Goal: Check status: Check status

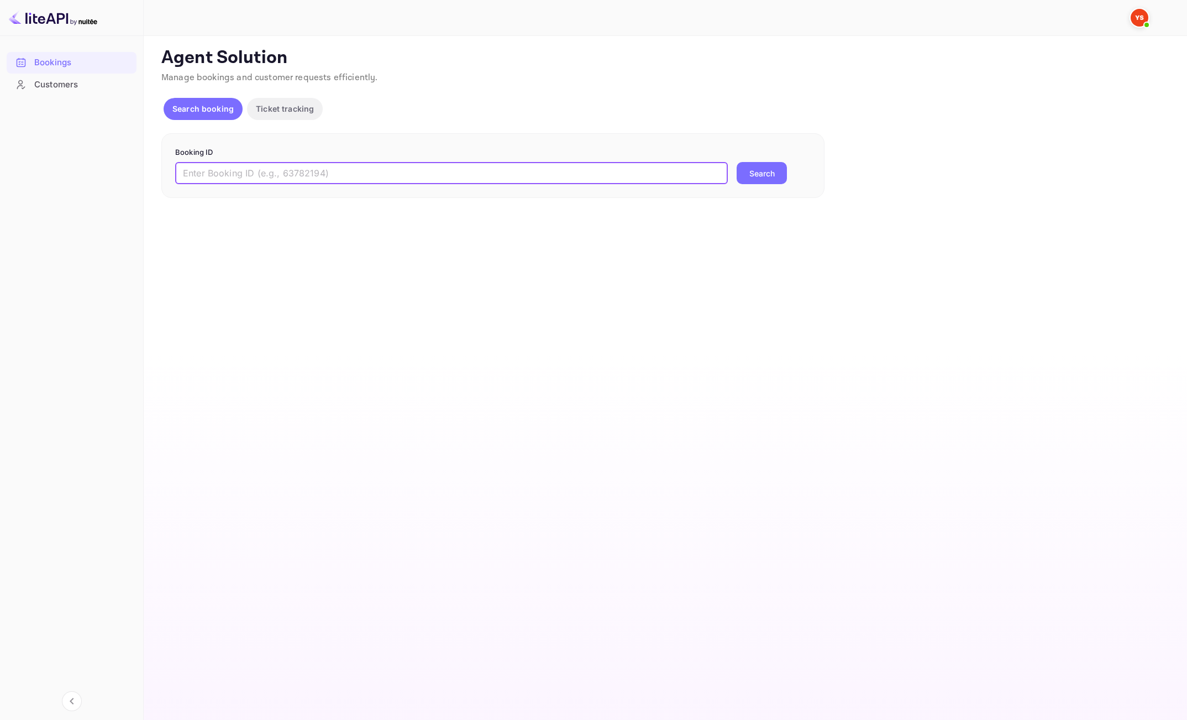
click at [346, 175] on input "text" at bounding box center [451, 173] width 553 height 22
paste input "9660363"
type input "9660363"
click at [762, 177] on button "Search" at bounding box center [762, 173] width 50 height 22
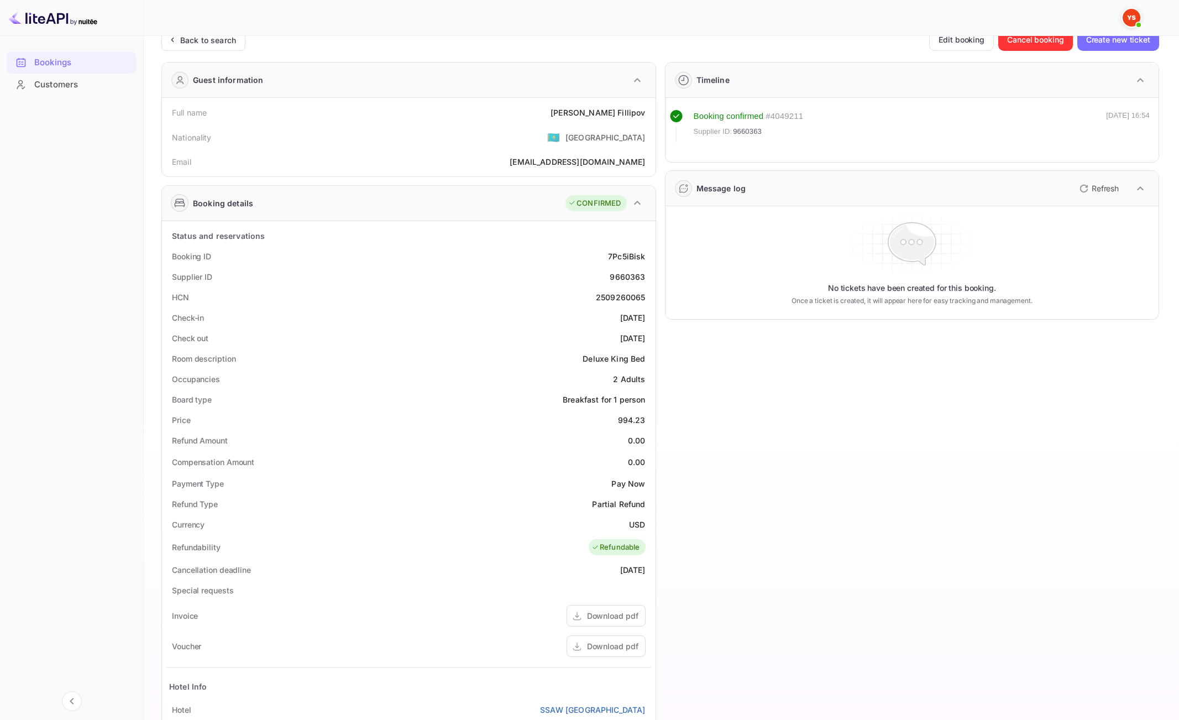
scroll to position [55, 0]
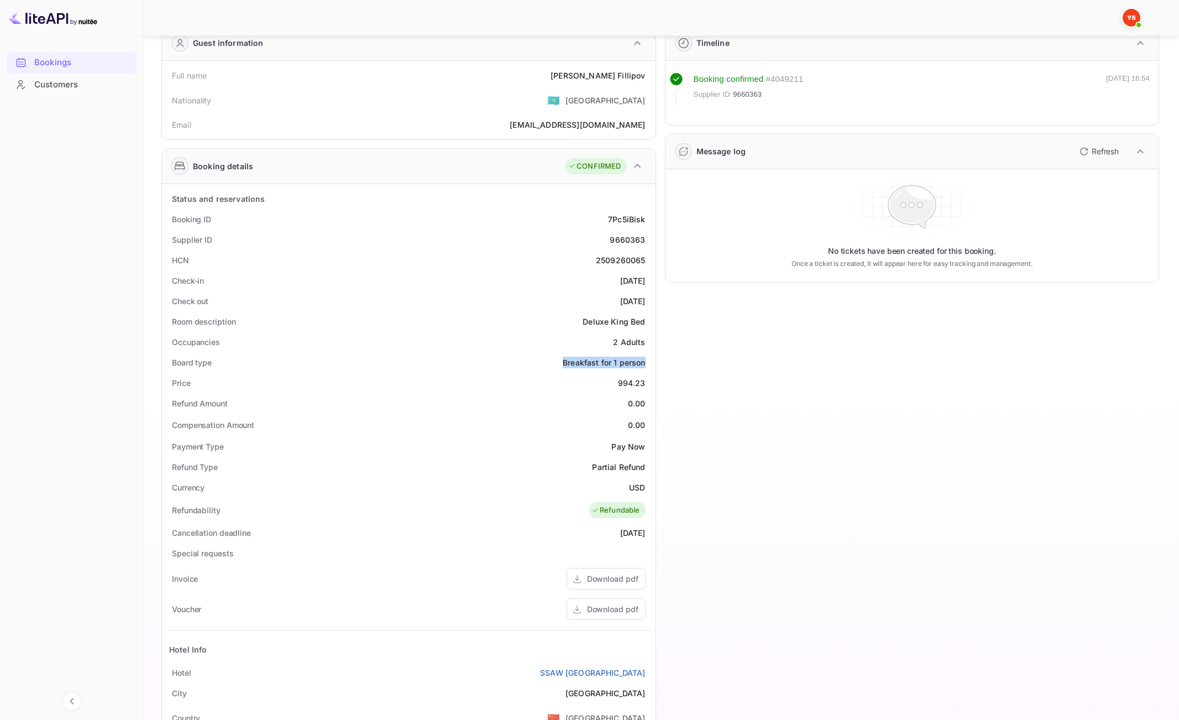
drag, startPoint x: 557, startPoint y: 357, endPoint x: 650, endPoint y: 361, distance: 93.0
click at [650, 361] on div "Board type Breakfast for 1 person" at bounding box center [408, 362] width 485 height 20
copy div "Breakfast for 1 person"
